Goal: Transaction & Acquisition: Subscribe to service/newsletter

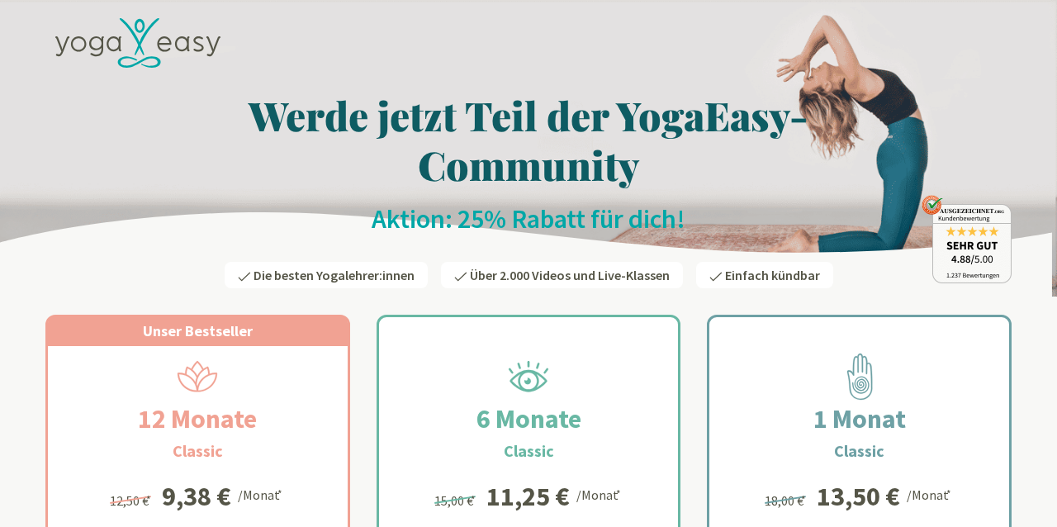
scroll to position [187, 0]
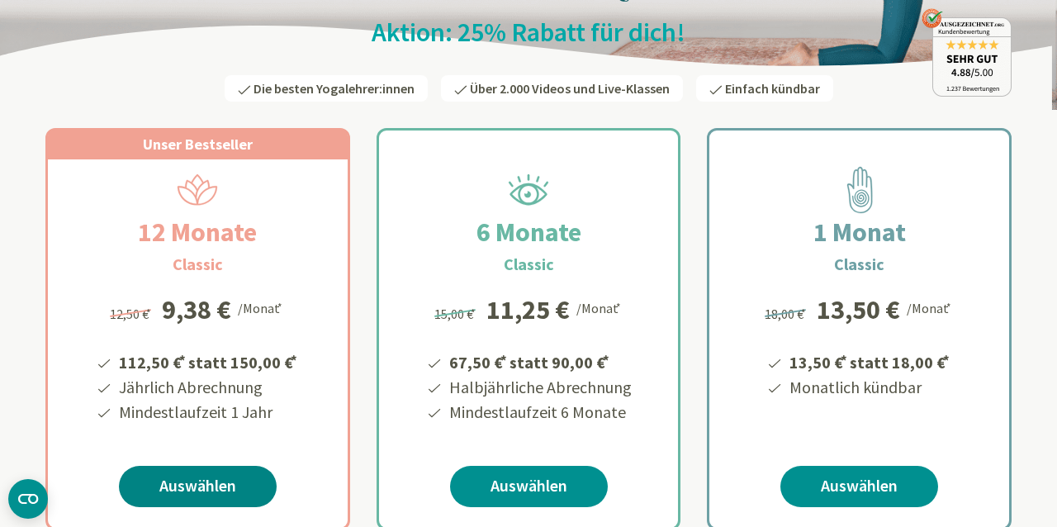
click at [205, 490] on link "Auswählen" at bounding box center [198, 486] width 158 height 41
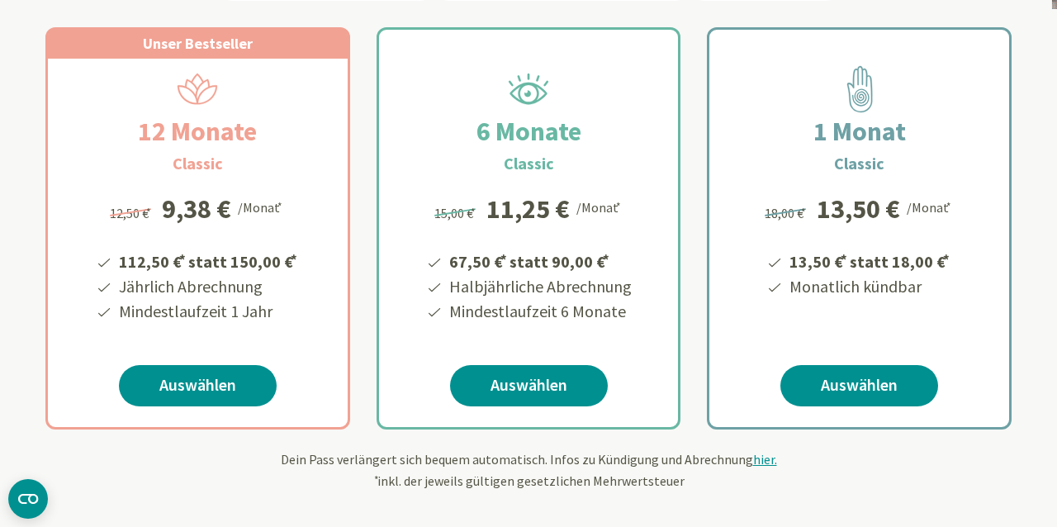
scroll to position [289, 0]
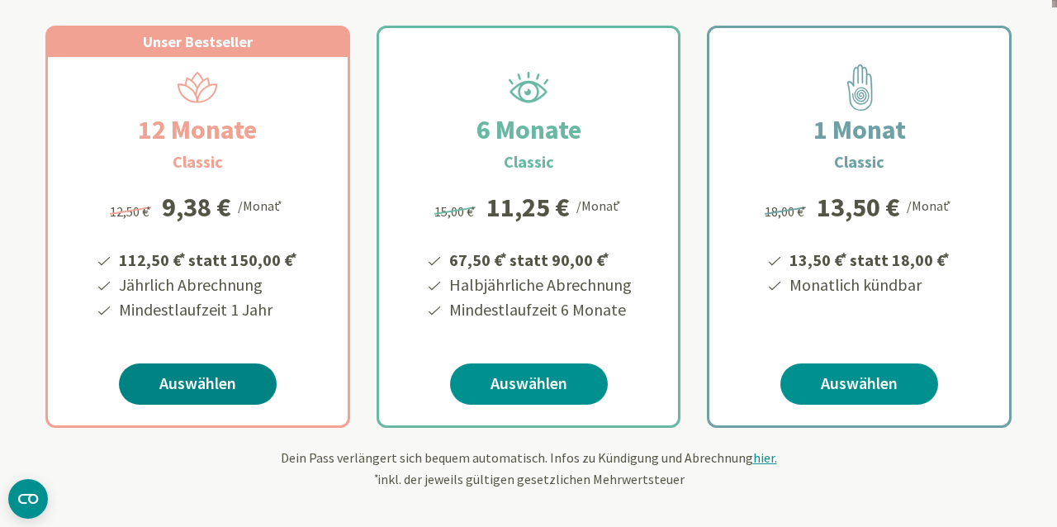
click at [201, 371] on link "Auswählen" at bounding box center [198, 383] width 158 height 41
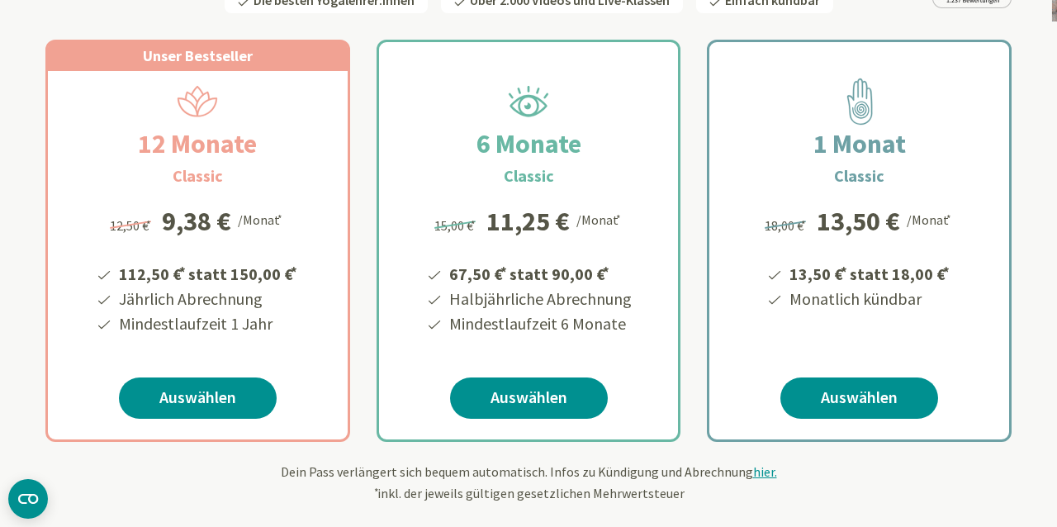
scroll to position [301, 0]
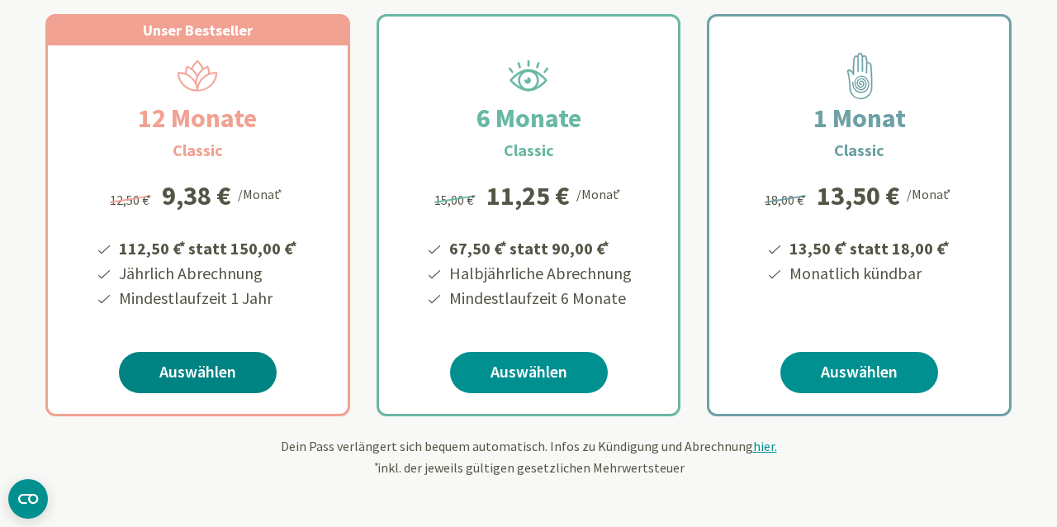
click at [202, 369] on link "Auswählen" at bounding box center [198, 372] width 158 height 41
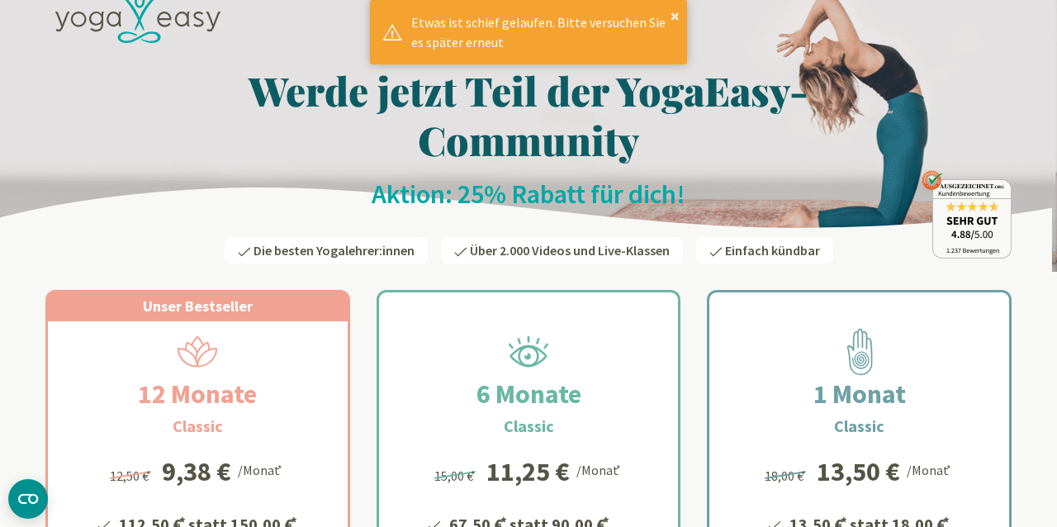
scroll to position [24, 0]
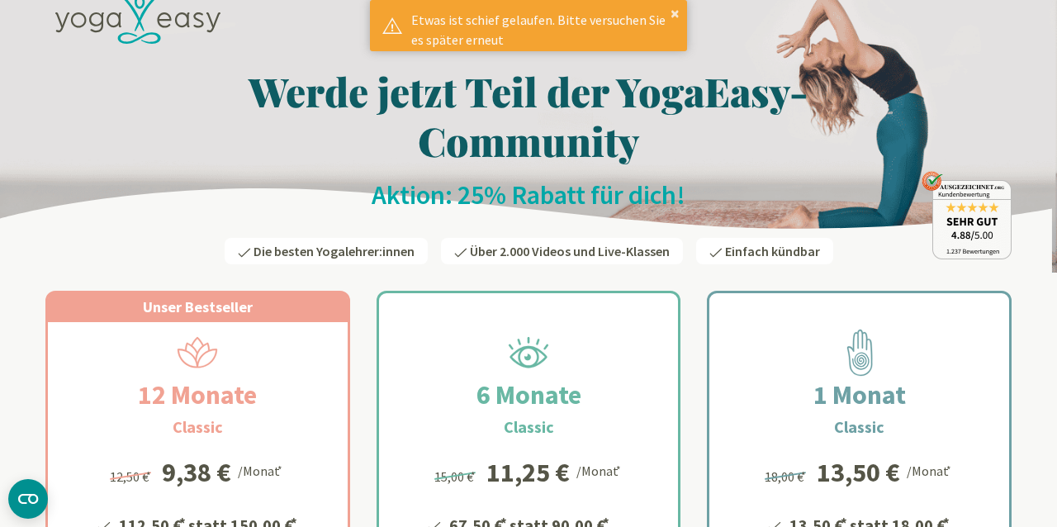
click at [348, 422] on div "Unser Bestseller 12 Monate Classic 112,50 € * statt 150,00 € * Jährlich Abrechn…" at bounding box center [197, 492] width 305 height 402
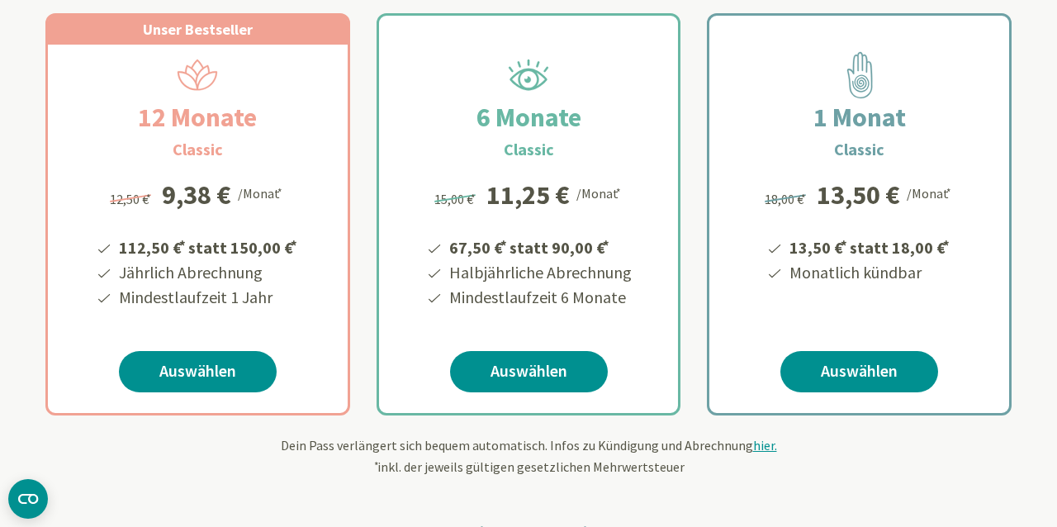
scroll to position [307, 0]
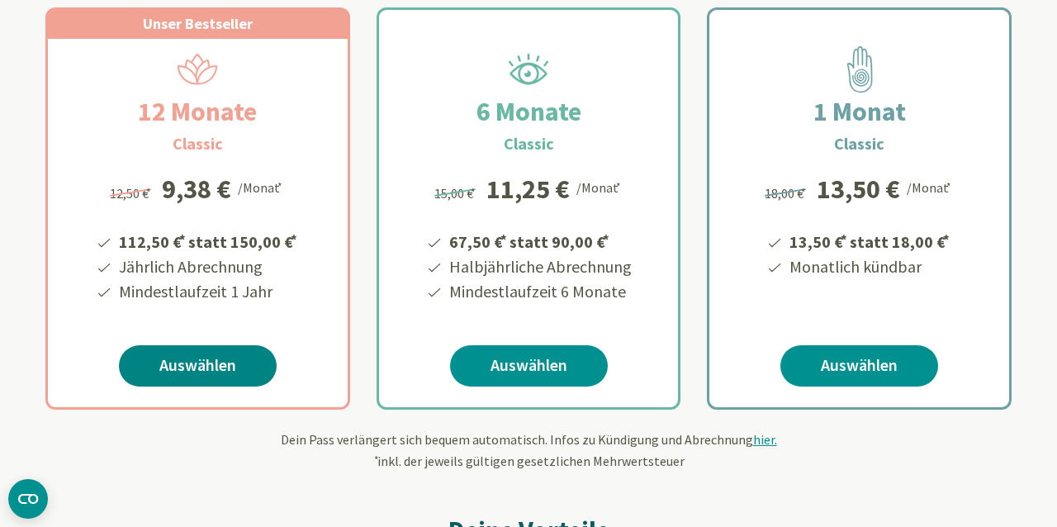
click at [203, 365] on link "Auswählen" at bounding box center [198, 365] width 158 height 41
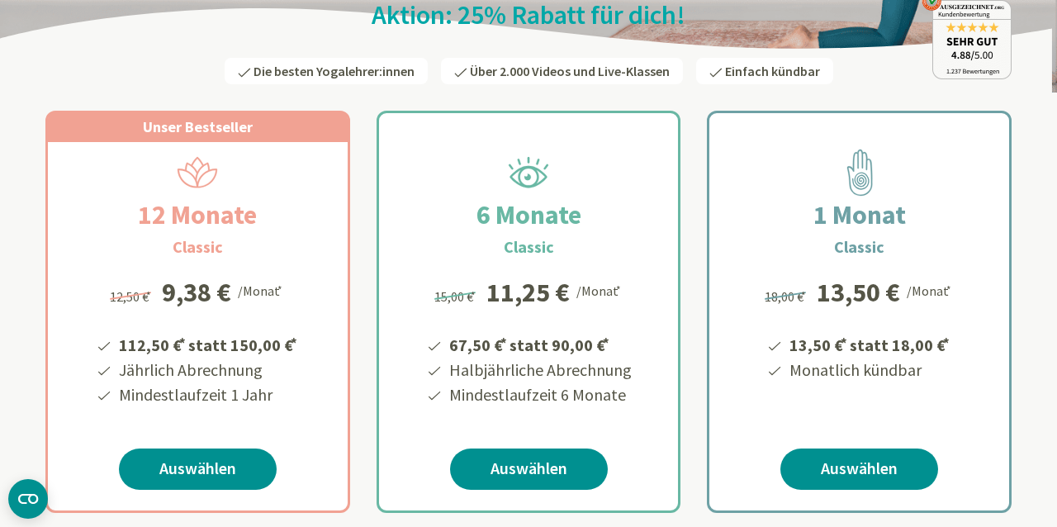
scroll to position [205, 0]
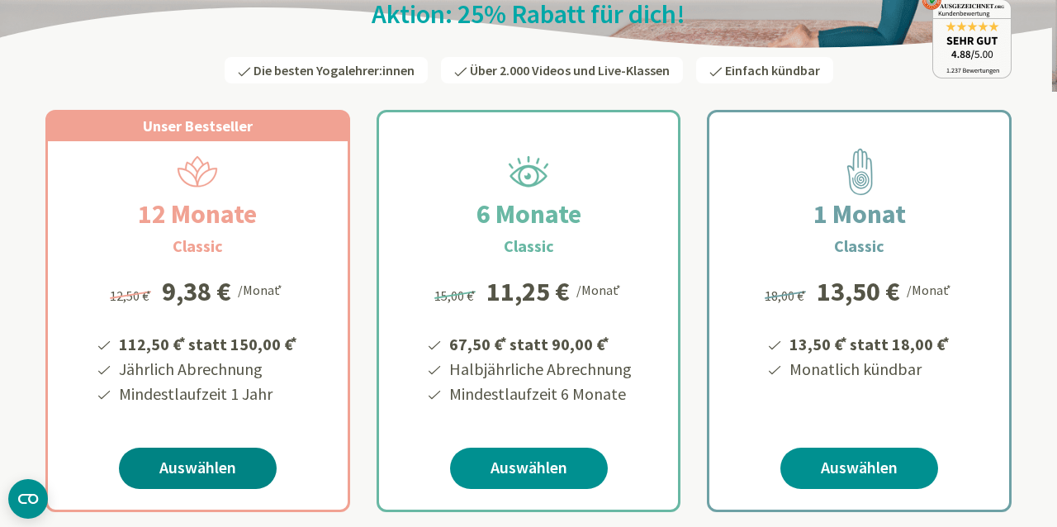
click at [177, 458] on link "Auswählen" at bounding box center [198, 468] width 158 height 41
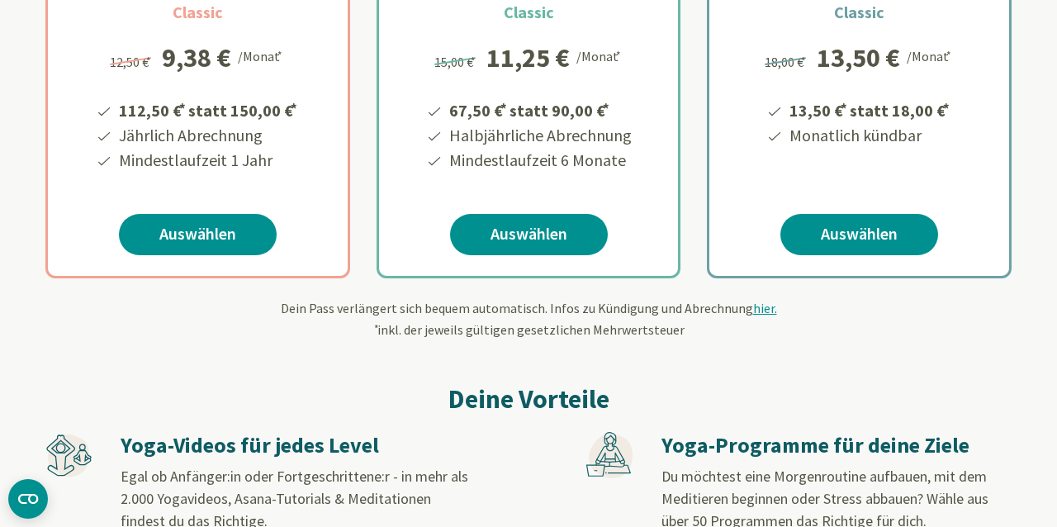
scroll to position [435, 0]
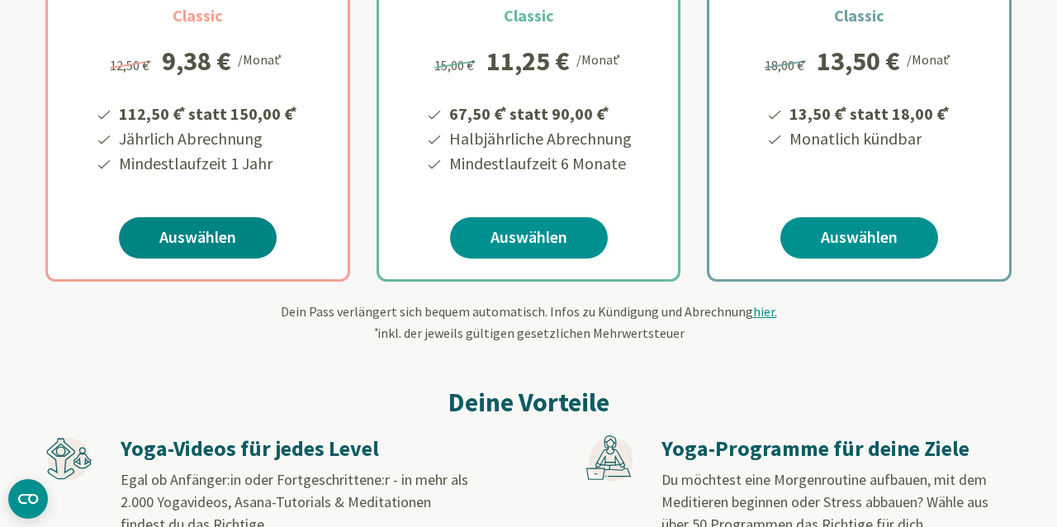
click at [216, 230] on link "Auswählen" at bounding box center [198, 237] width 158 height 41
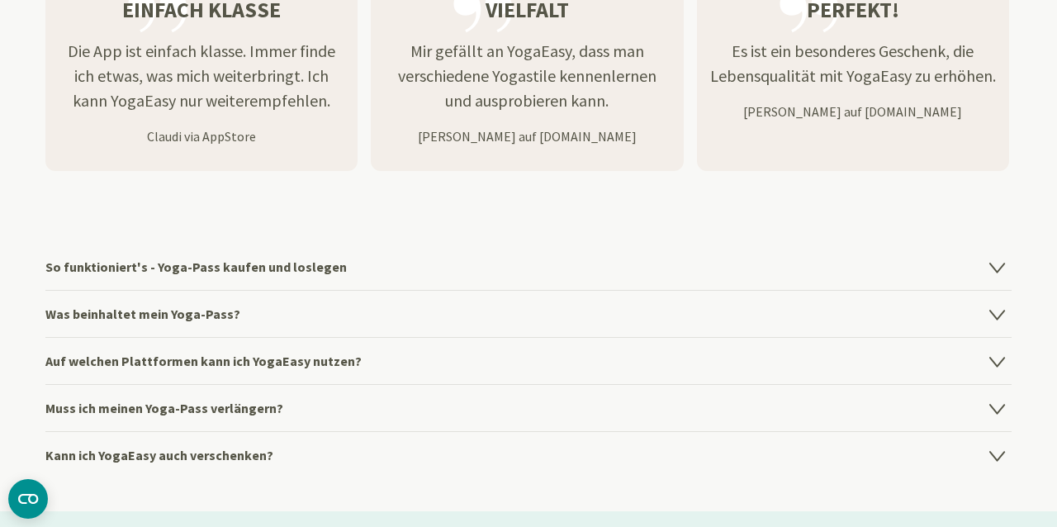
scroll to position [2049, 0]
